Goal: Task Accomplishment & Management: Complete application form

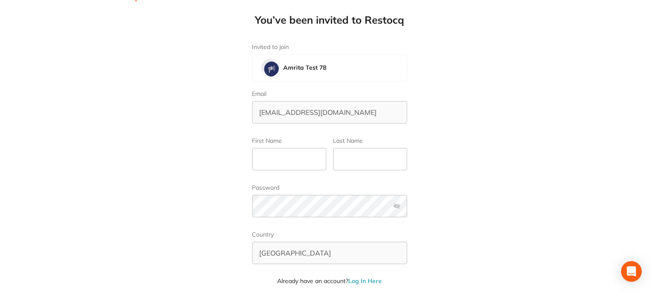
scroll to position [43, 0]
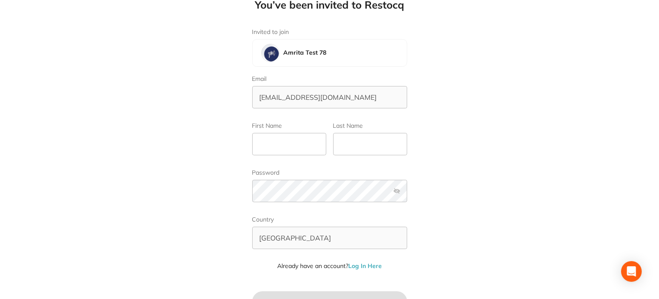
click at [520, 202] on div "You’ve been invited to Restocq Invited to join Amrita Test 78 Email amrita+1234…" at bounding box center [329, 106] width 659 height 299
click at [308, 137] on input "First Name" at bounding box center [289, 144] width 74 height 22
type input "Amrita"
click at [357, 153] on input "Last Name" at bounding box center [370, 144] width 74 height 22
type input "Test"
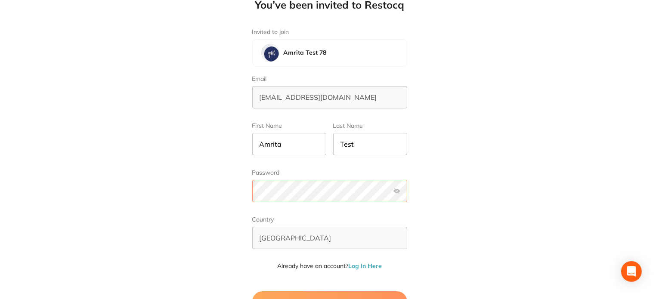
scroll to position [72, 0]
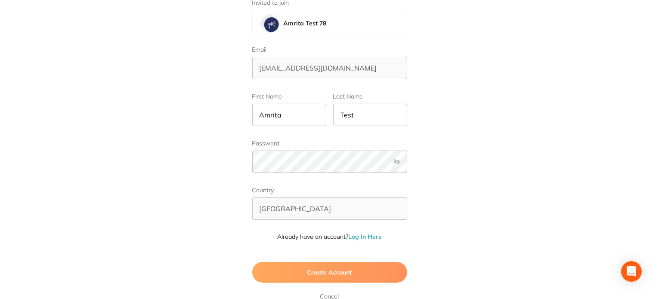
click at [398, 161] on label at bounding box center [397, 162] width 7 height 7
click at [407, 165] on input "checkbox" at bounding box center [407, 165] width 0 height 0
click at [398, 161] on label at bounding box center [397, 162] width 7 height 7
click at [407, 165] on input "checkbox" at bounding box center [407, 165] width 0 height 0
click at [312, 279] on button "Create Account" at bounding box center [329, 272] width 155 height 21
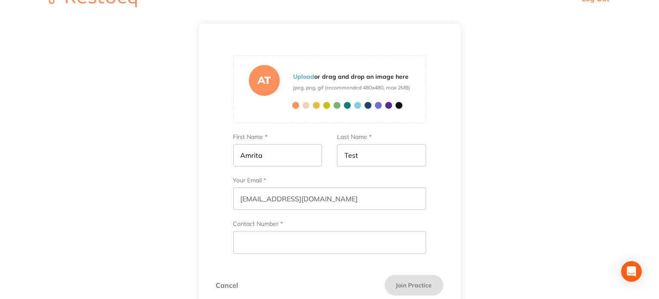
scroll to position [33, 0]
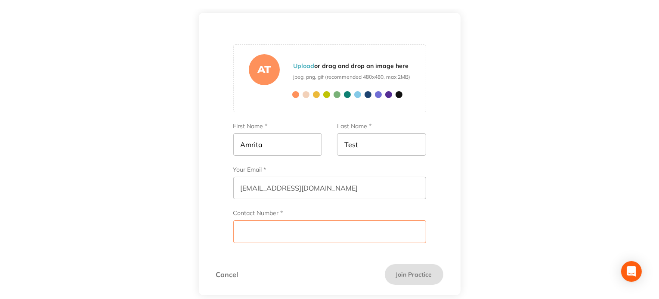
click at [365, 227] on input "Contact Number *" at bounding box center [329, 232] width 193 height 22
type input "1234567890"
click at [408, 277] on button "Join Practice" at bounding box center [414, 274] width 59 height 21
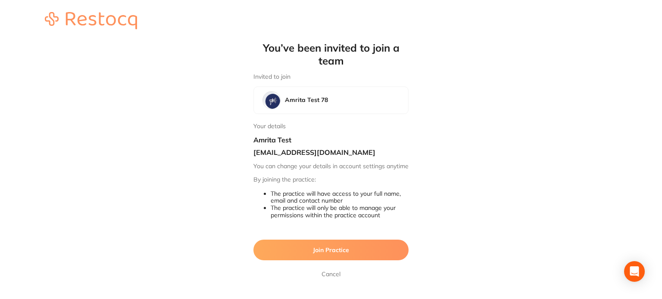
click at [335, 252] on button "Join Practice" at bounding box center [330, 250] width 155 height 21
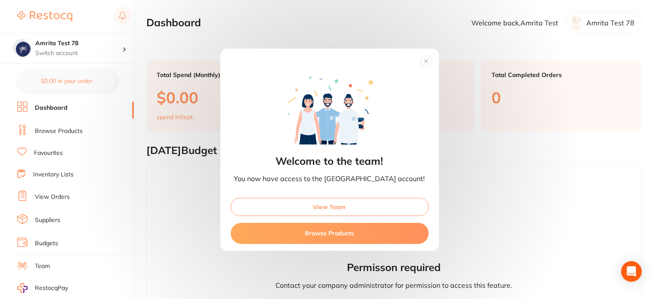
click at [314, 217] on div "View Team Browse Products" at bounding box center [330, 220] width 219 height 59
click at [314, 214] on button "View Team" at bounding box center [330, 207] width 198 height 18
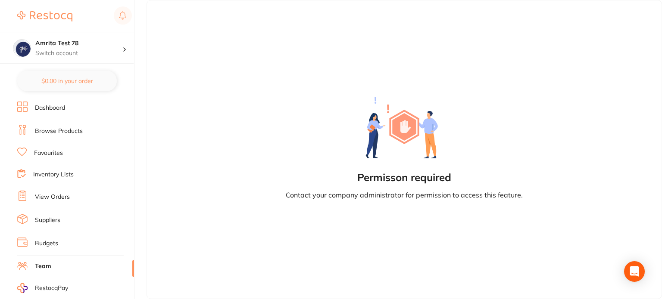
click at [56, 107] on link "Dashboard" at bounding box center [50, 108] width 30 height 9
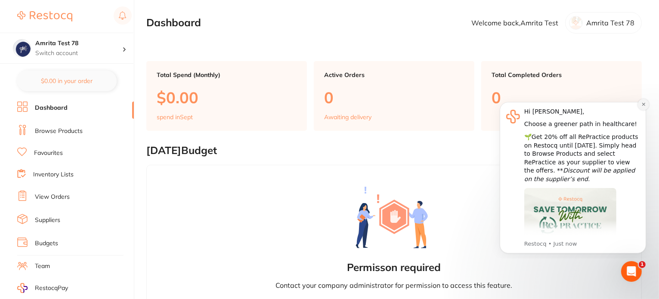
click at [644, 103] on icon "Dismiss notification" at bounding box center [643, 104] width 3 height 3
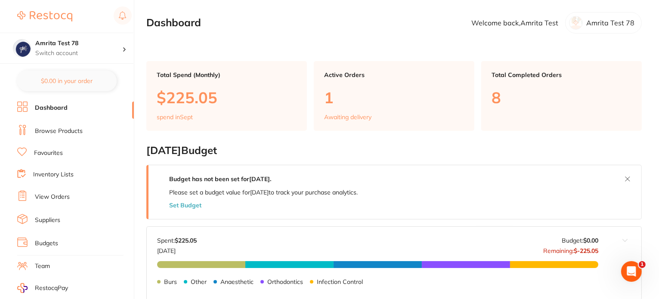
click at [77, 132] on link "Browse Products" at bounding box center [59, 131] width 48 height 9
